Goal: Navigation & Orientation: Go to known website

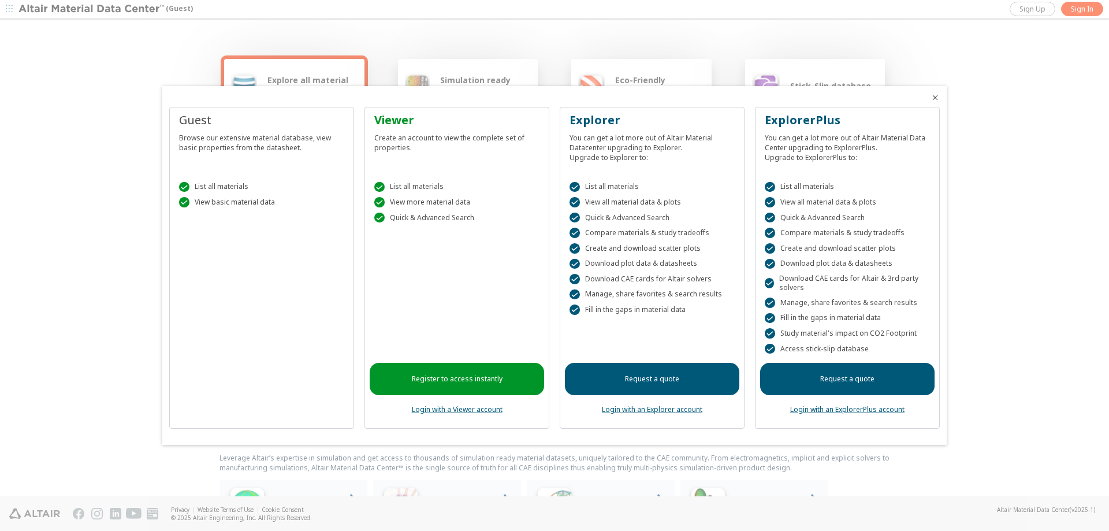
click at [678, 411] on link "Login with an Explorer account" at bounding box center [652, 409] width 100 height 10
